Goal: Transaction & Acquisition: Purchase product/service

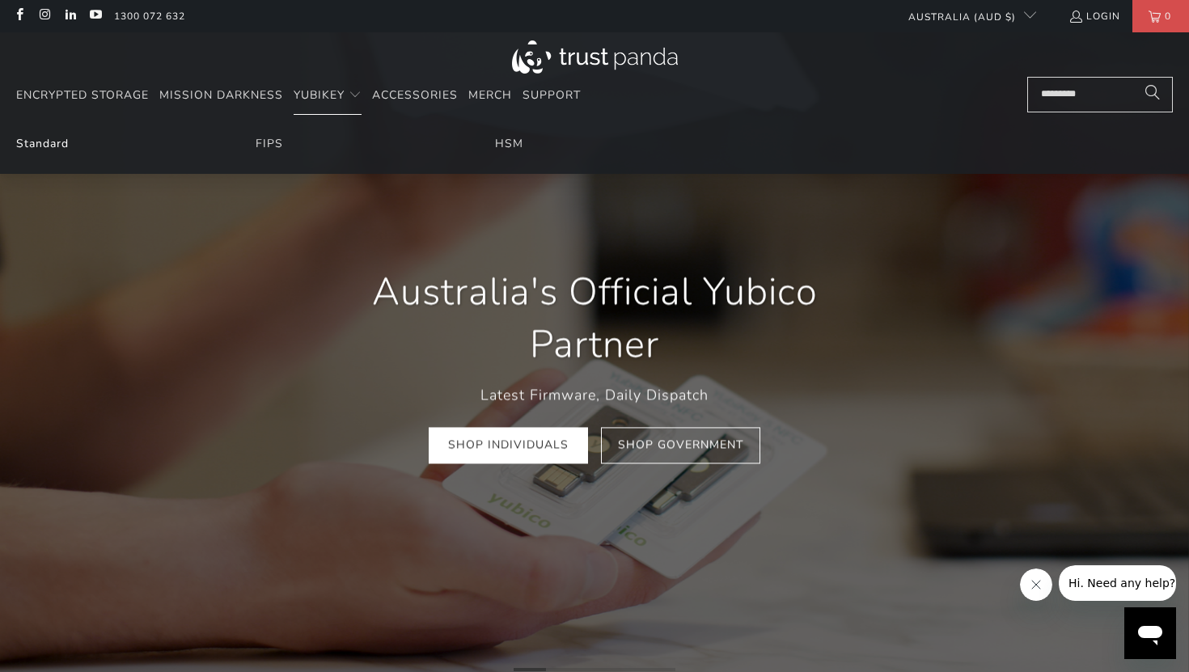
click at [61, 143] on link "Standard" at bounding box center [42, 143] width 53 height 15
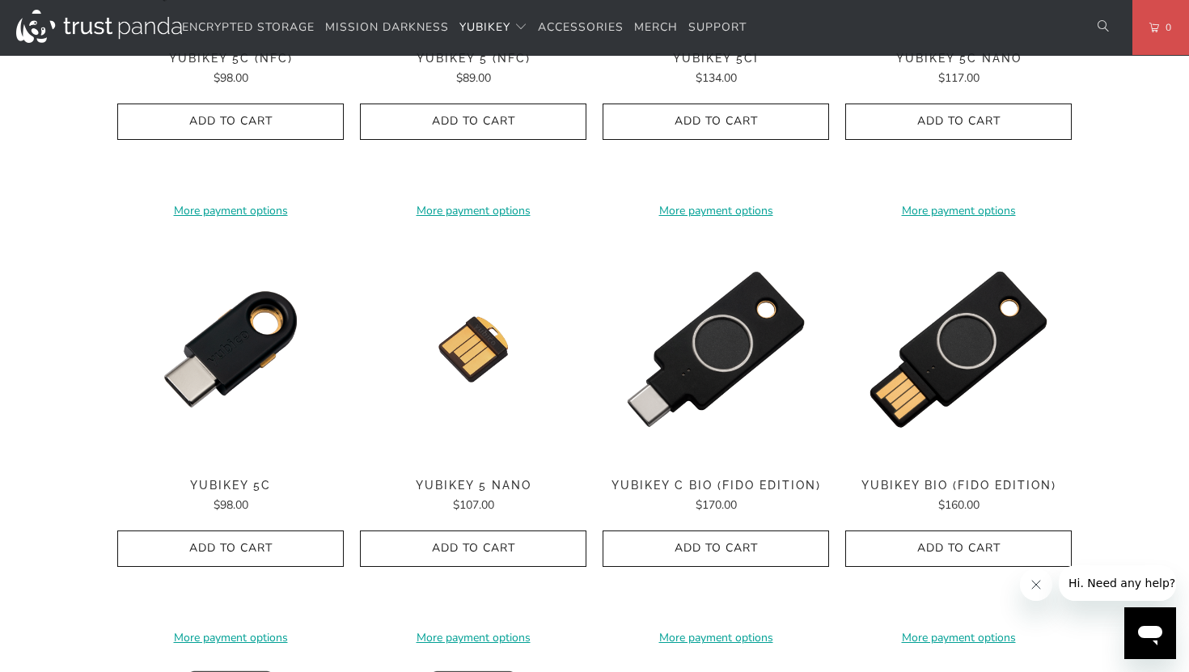
scroll to position [1087, 0]
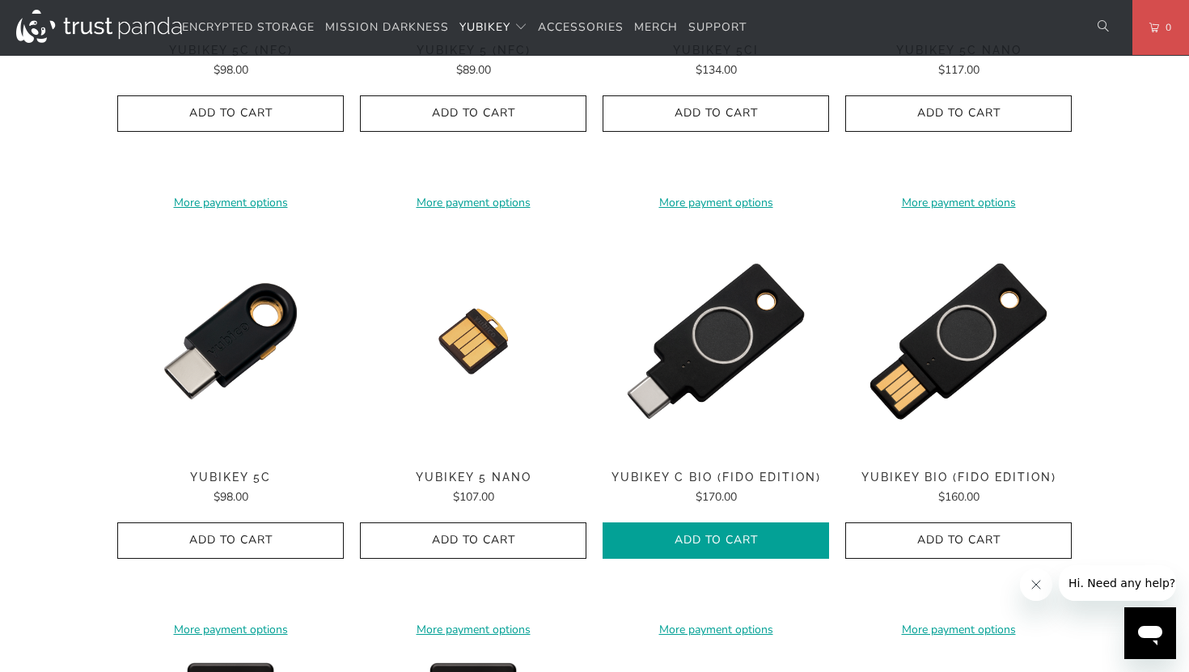
click at [756, 534] on span "Add to Cart" at bounding box center [716, 541] width 193 height 14
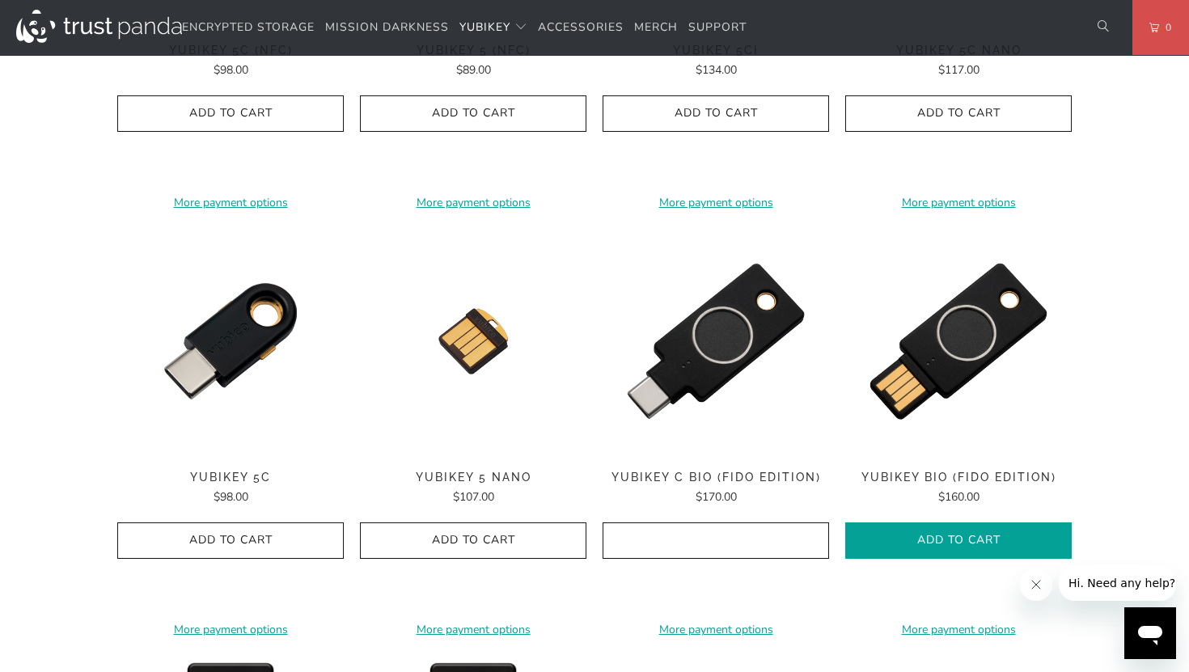
click at [953, 545] on icon "button" at bounding box center [959, 541] width 26 height 26
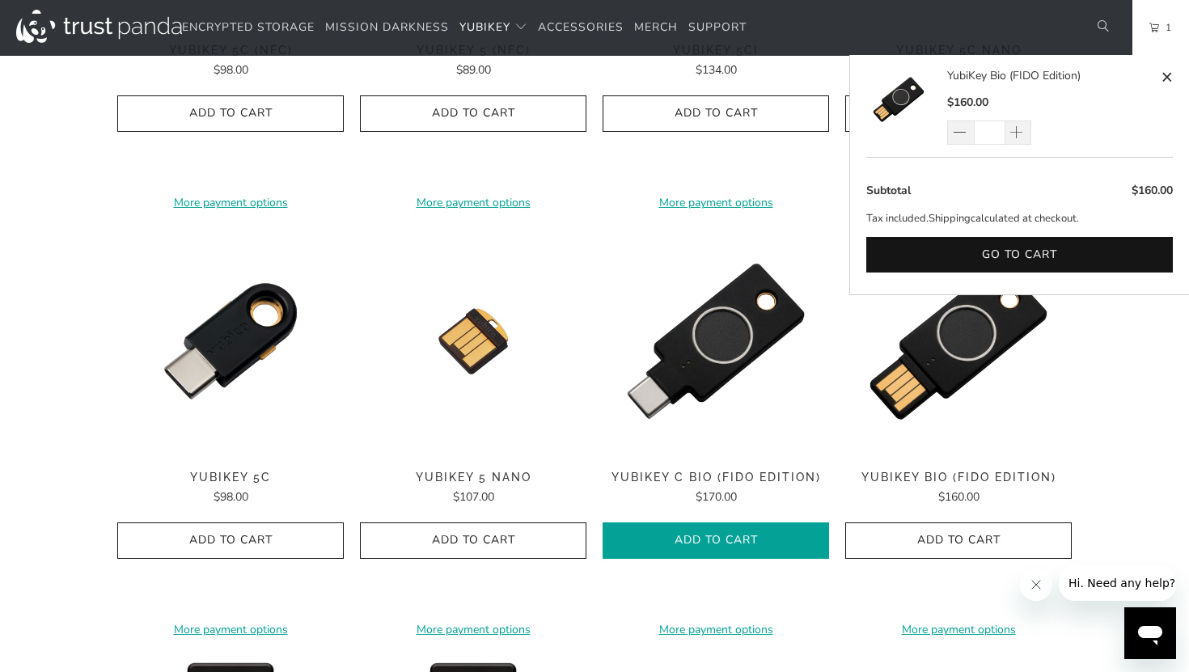
click at [705, 549] on icon "button" at bounding box center [716, 541] width 26 height 26
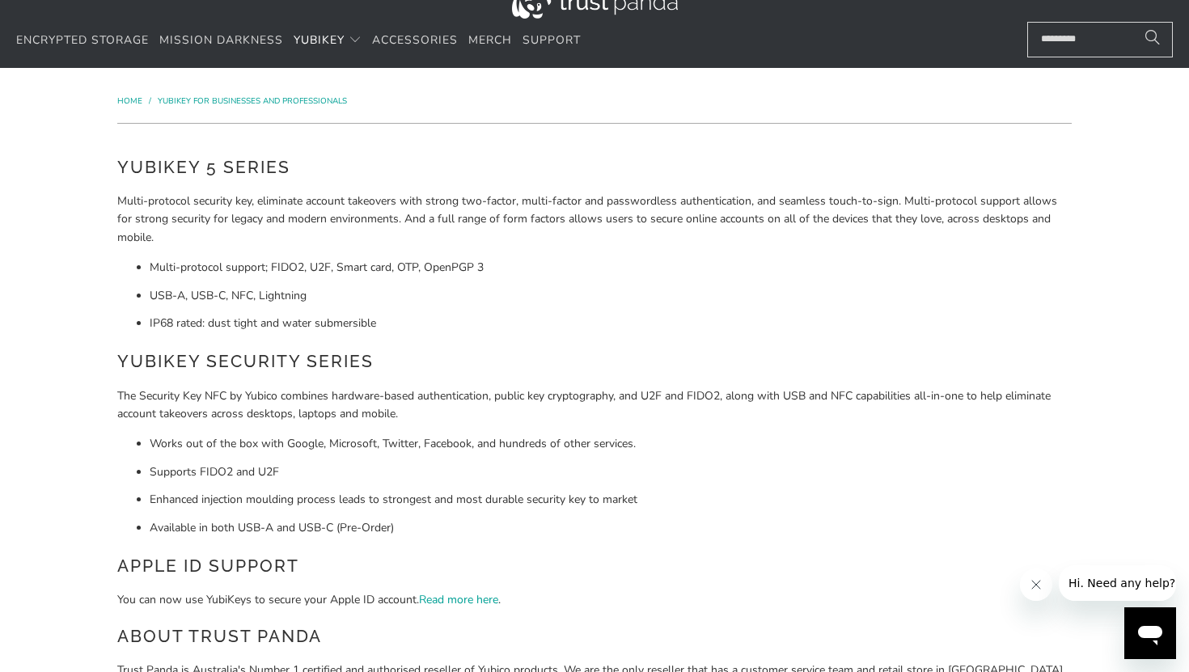
scroll to position [0, 0]
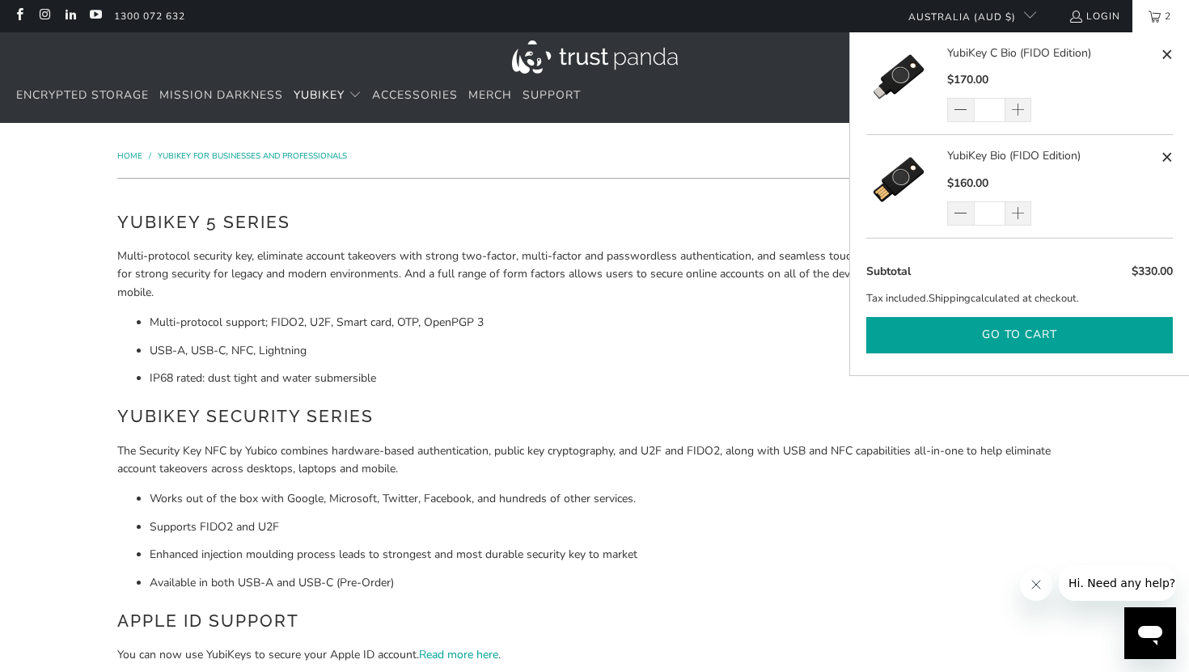
click at [1078, 344] on button "Go to cart" at bounding box center [1019, 335] width 307 height 36
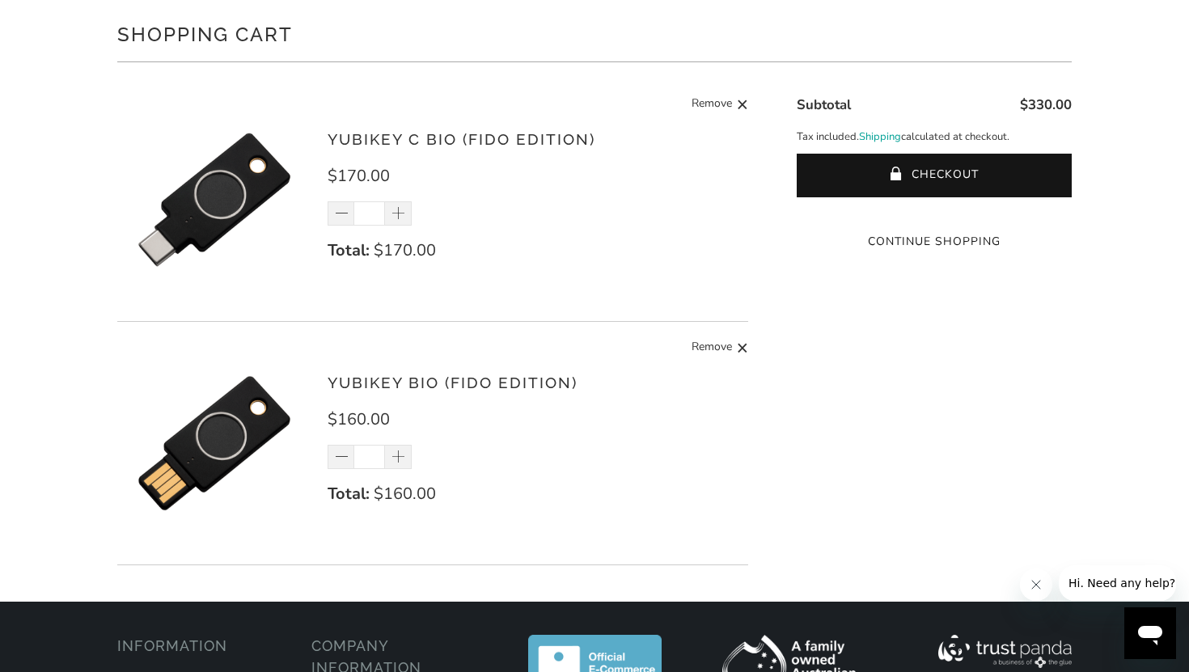
scroll to position [126, 0]
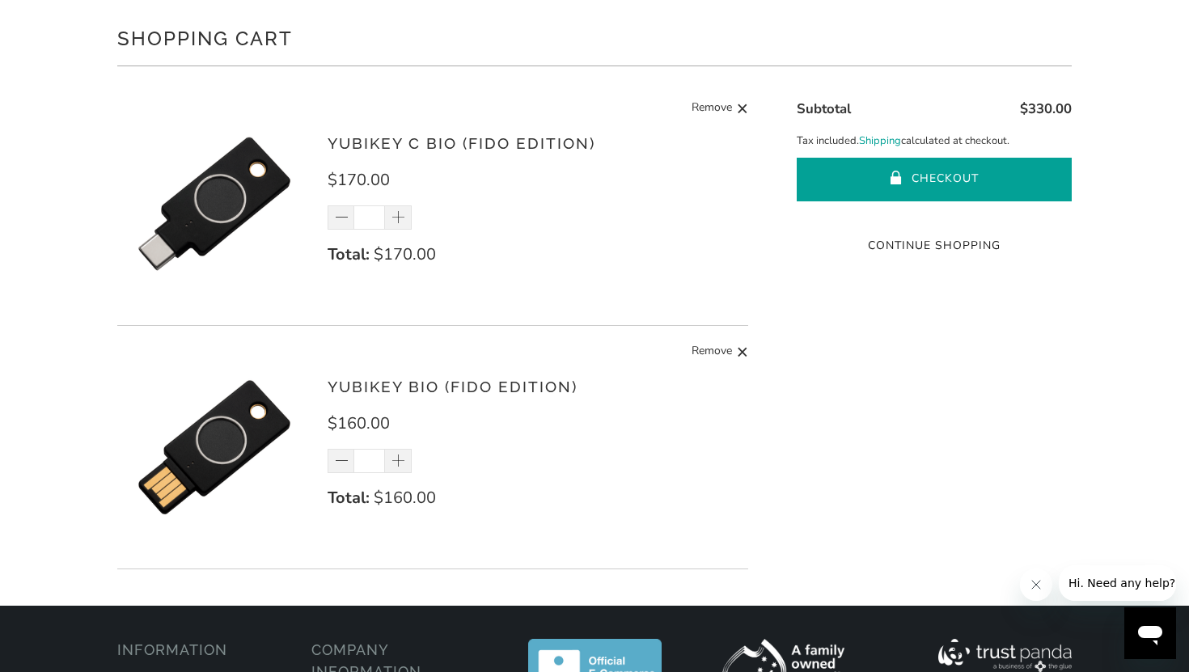
click at [1026, 171] on button "Checkout" at bounding box center [934, 180] width 275 height 44
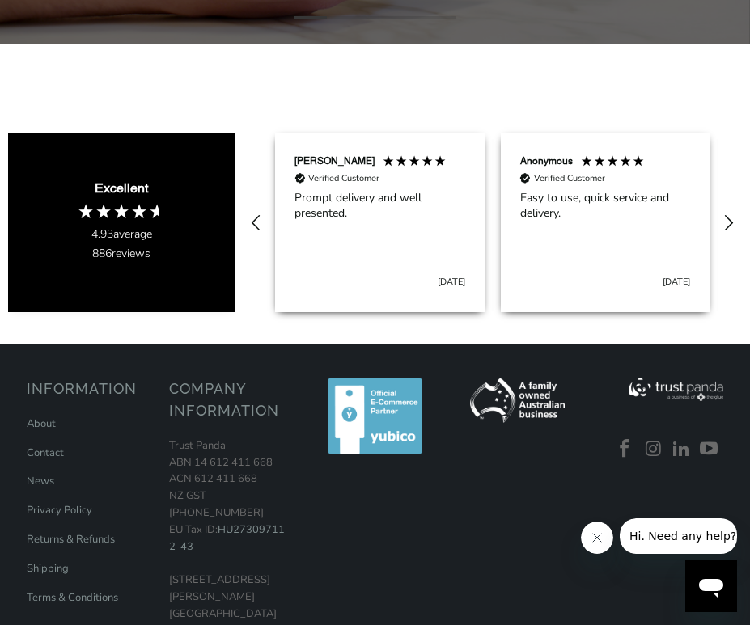
scroll to position [515, 0]
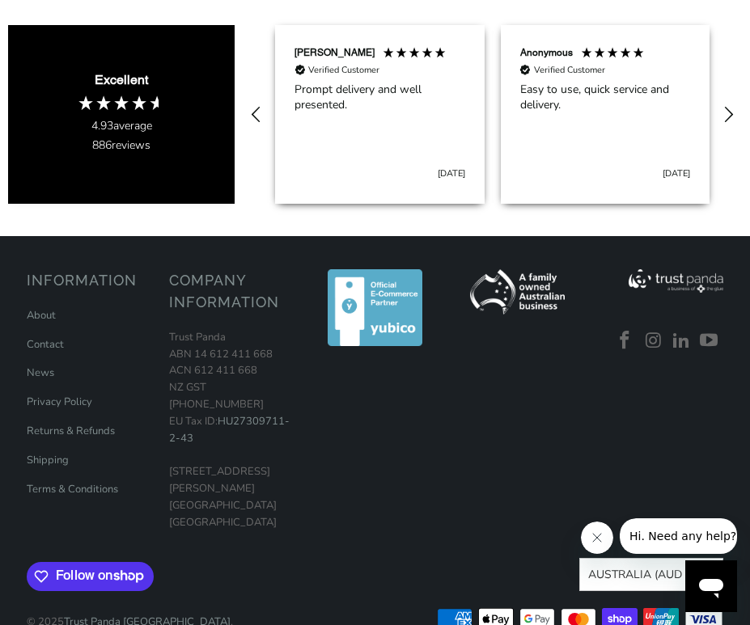
click at [205, 464] on p "Trust Panda ABN 14 612 411 668 ACN 612 411 668 NZ GST 126-344-651 EU Tax ID: HU…" at bounding box center [232, 430] width 126 height 202
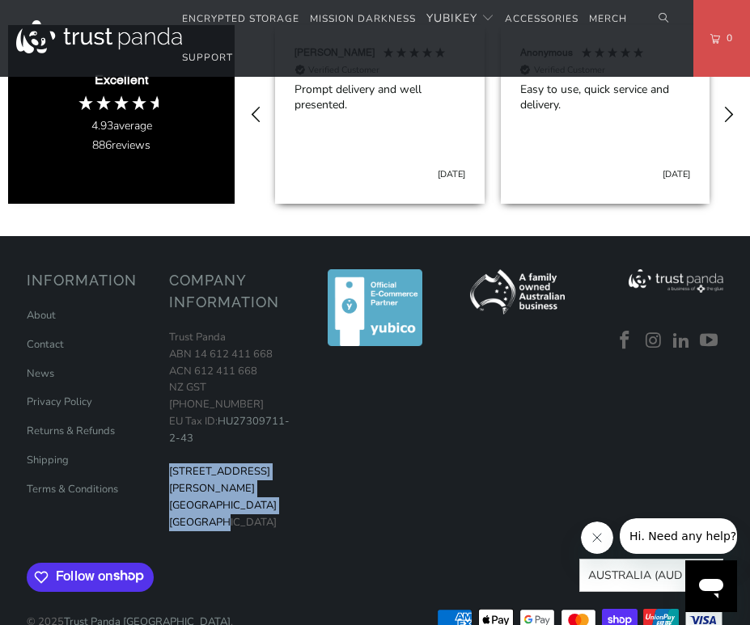
drag, startPoint x: 167, startPoint y: 452, endPoint x: 276, endPoint y: 489, distance: 114.4
click at [276, 489] on div "Information About Contact News Privacy Policy Returns & Refunds" at bounding box center [375, 448] width 713 height 390
copy p "19 David Ave North Ryde NSW 2113 Australia"
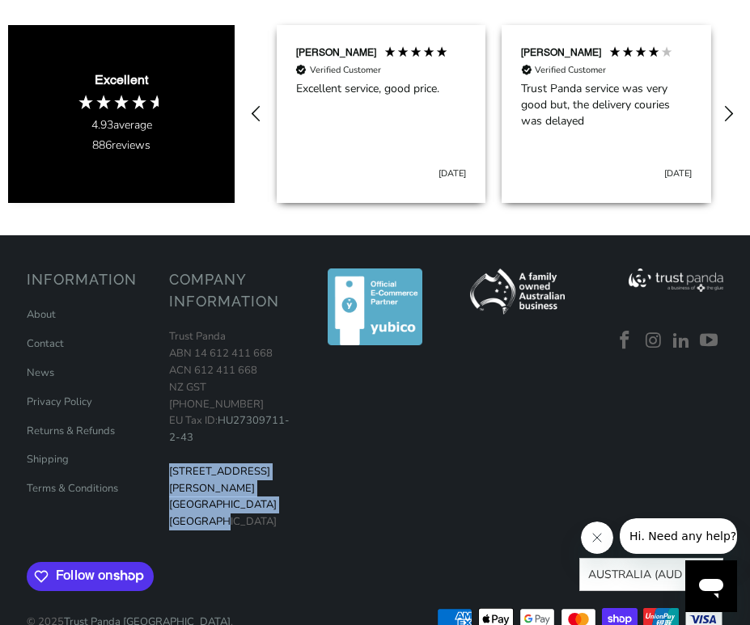
scroll to position [0, 1126]
